Goal: Task Accomplishment & Management: Manage account settings

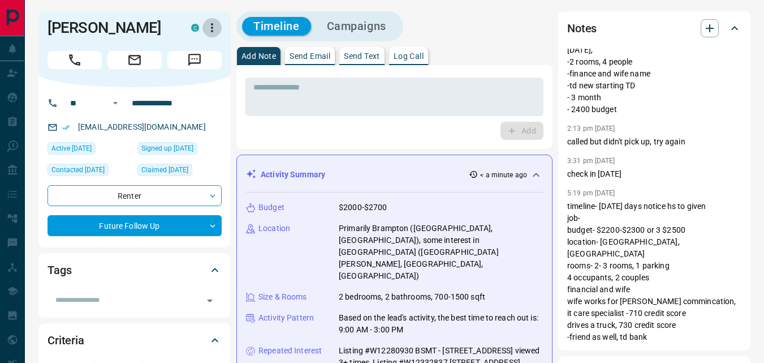
click at [210, 30] on icon "button" at bounding box center [212, 28] width 14 height 14
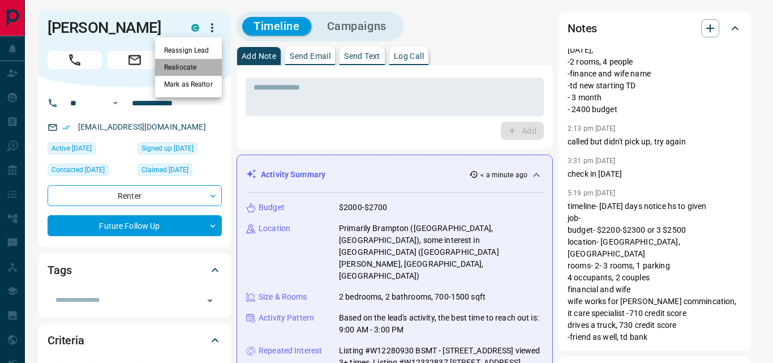
click at [184, 67] on li "Reallocate" at bounding box center [188, 67] width 67 height 17
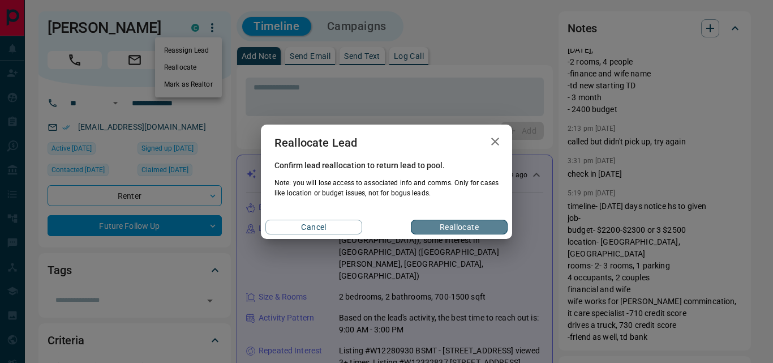
click at [431, 227] on button "Reallocate" at bounding box center [459, 226] width 97 height 15
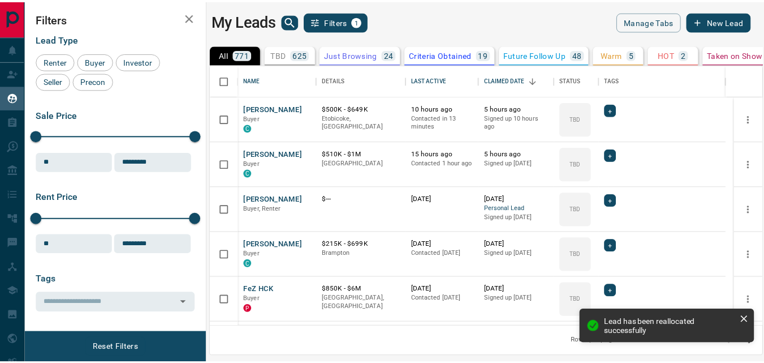
scroll to position [253, 550]
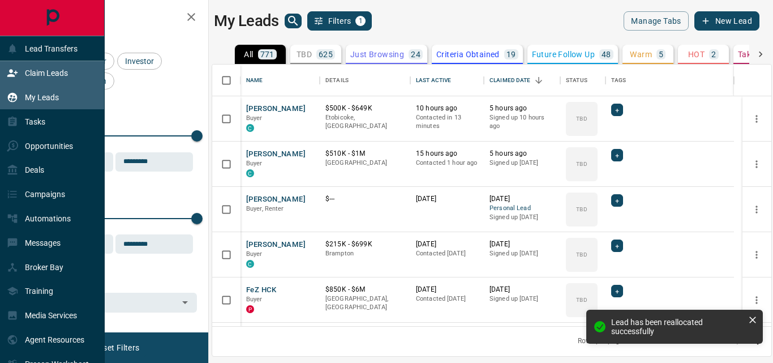
click at [48, 72] on p "Claim Leads" at bounding box center [46, 72] width 43 height 9
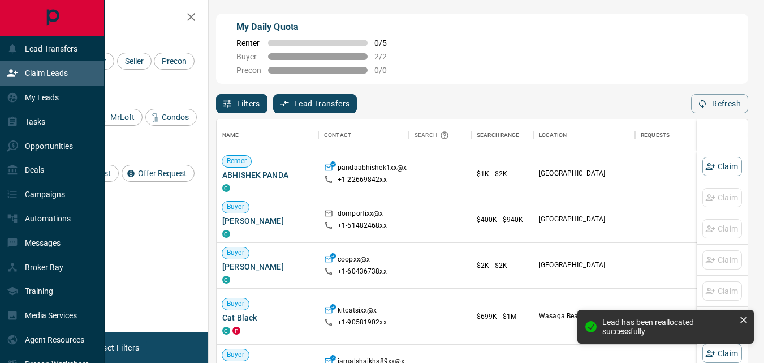
scroll to position [264, 523]
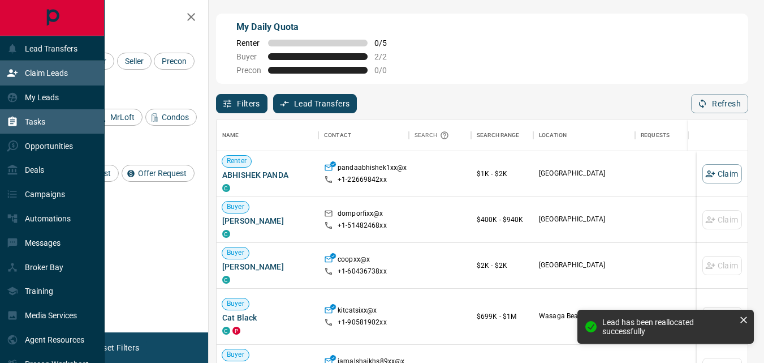
click at [41, 122] on p "Tasks" at bounding box center [35, 121] width 20 height 9
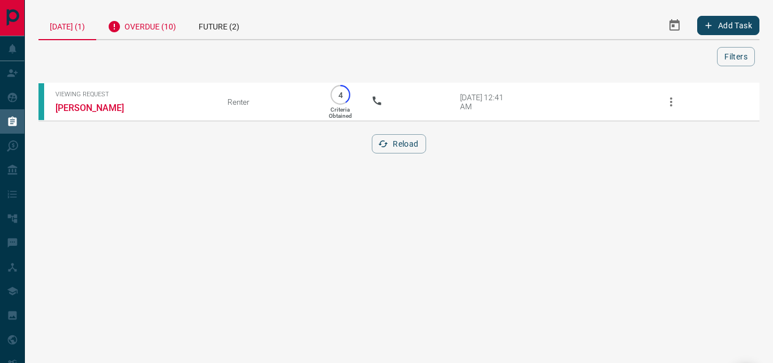
click at [158, 25] on div "Overdue (10)" at bounding box center [141, 25] width 91 height 28
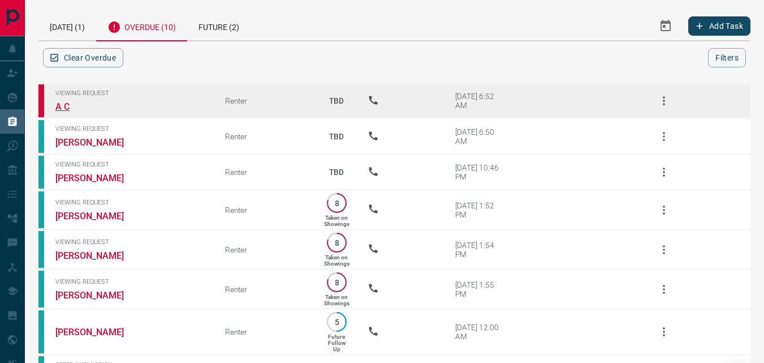
click at [61, 104] on link "A C" at bounding box center [97, 106] width 85 height 11
